Goal: Task Accomplishment & Management: Use online tool/utility

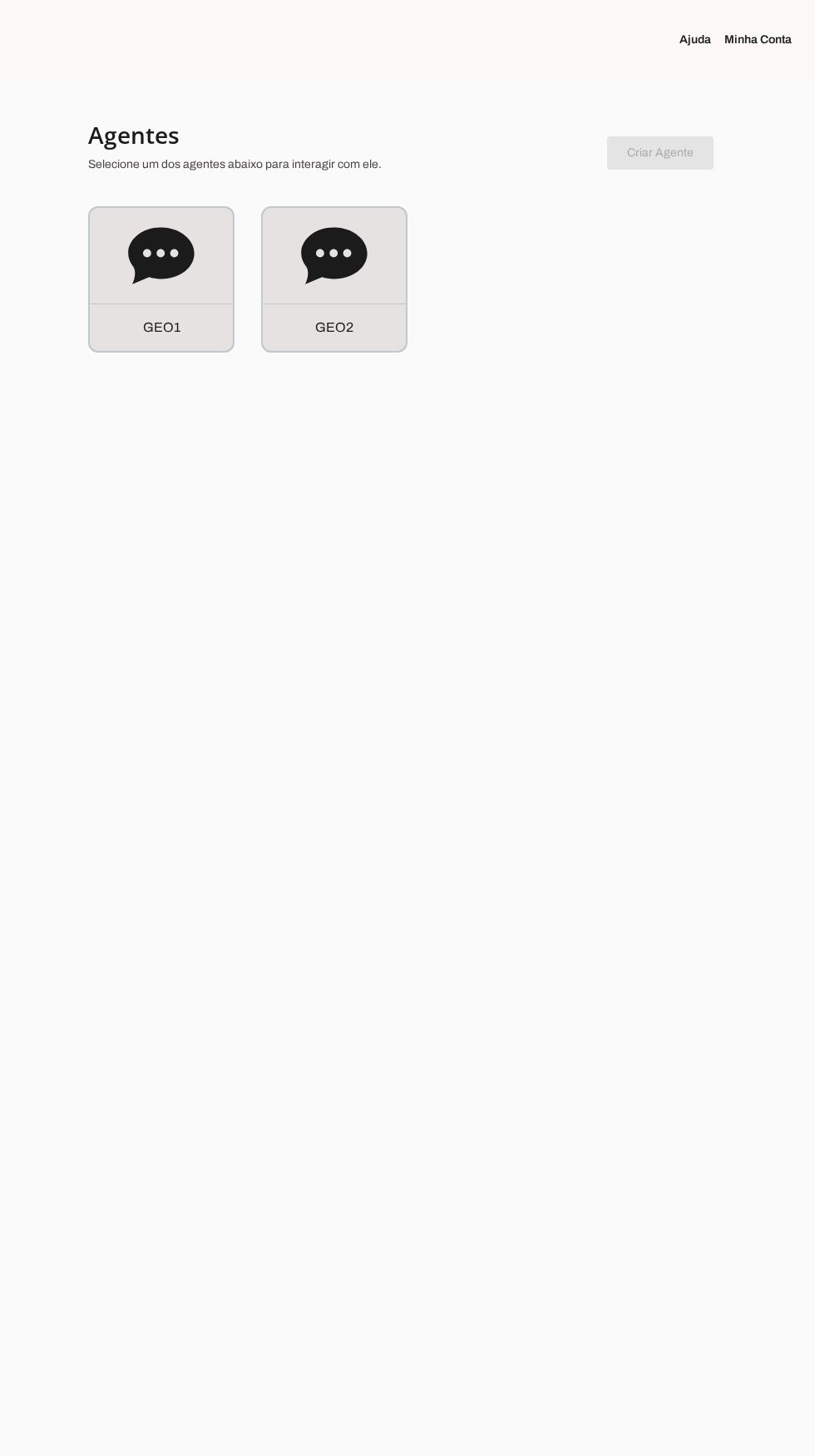
click at [178, 296] on div "G E O 1" at bounding box center [161, 279] width 143 height 143
